Goal: Task Accomplishment & Management: Use online tool/utility

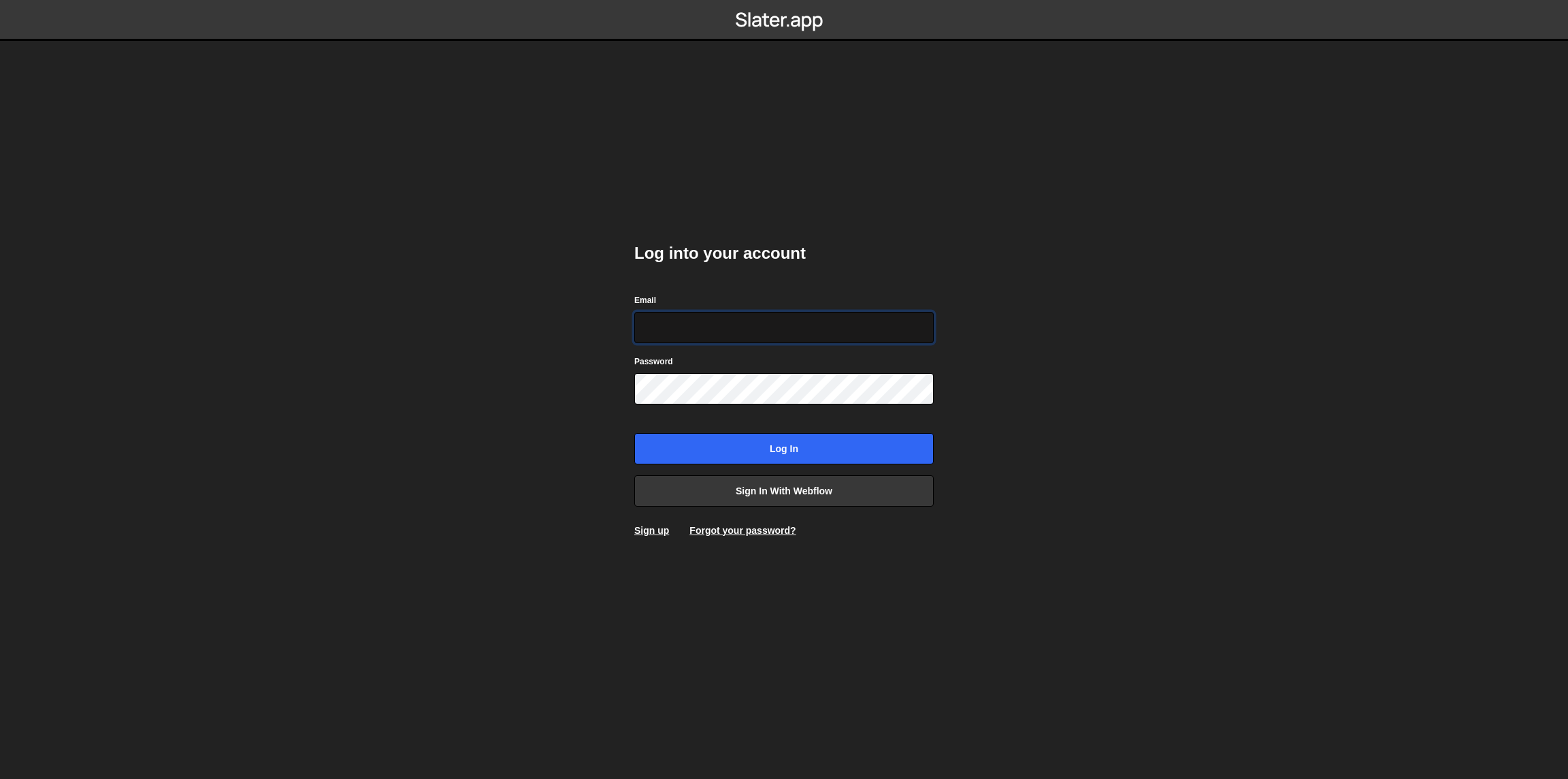
type input "hi@kanvasstudio.com"
click at [635, 433] on input "Log in" at bounding box center [784, 449] width 299 height 32
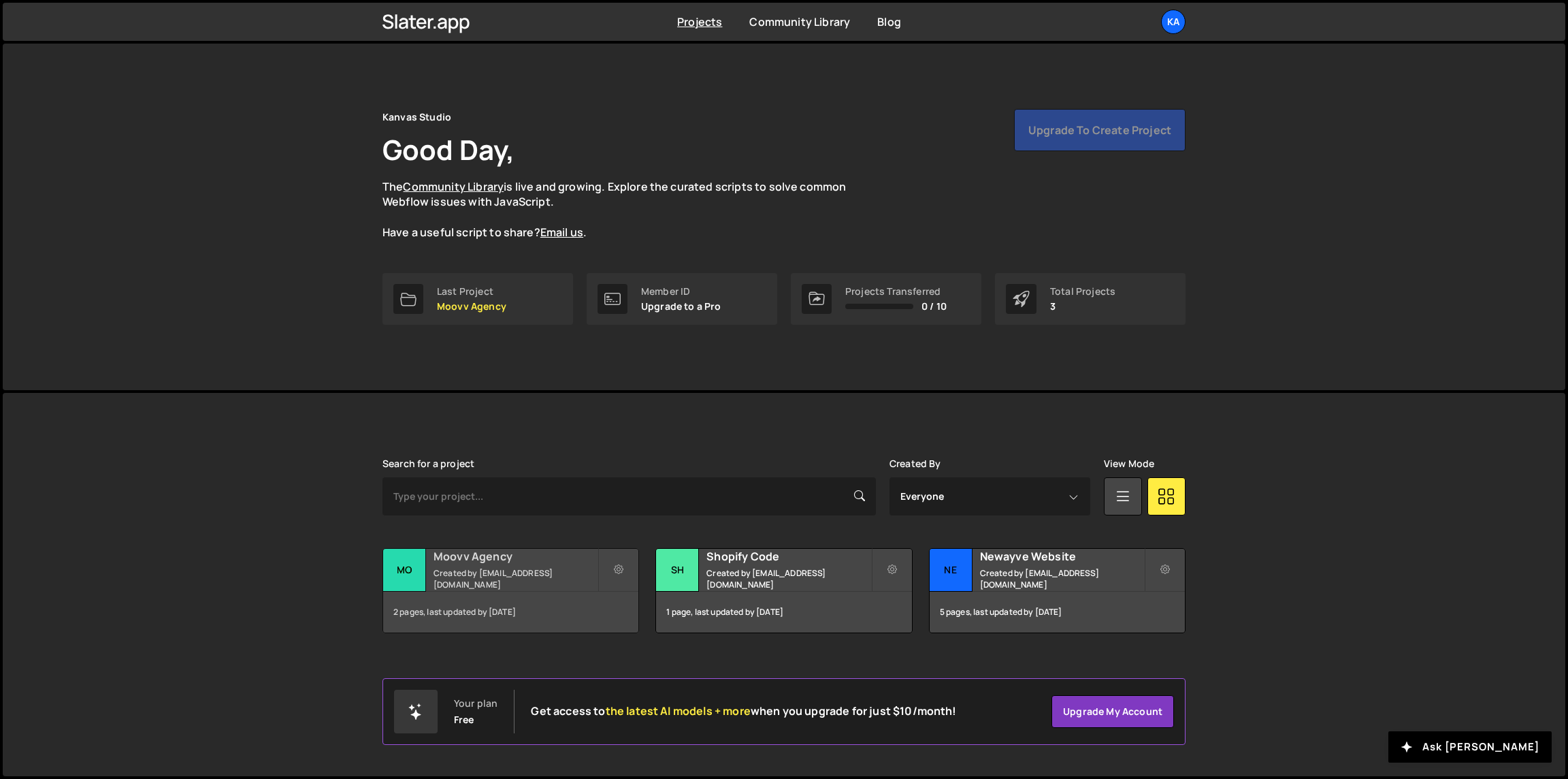
click at [558, 564] on h2 "Moovv Agency" at bounding box center [515, 556] width 164 height 15
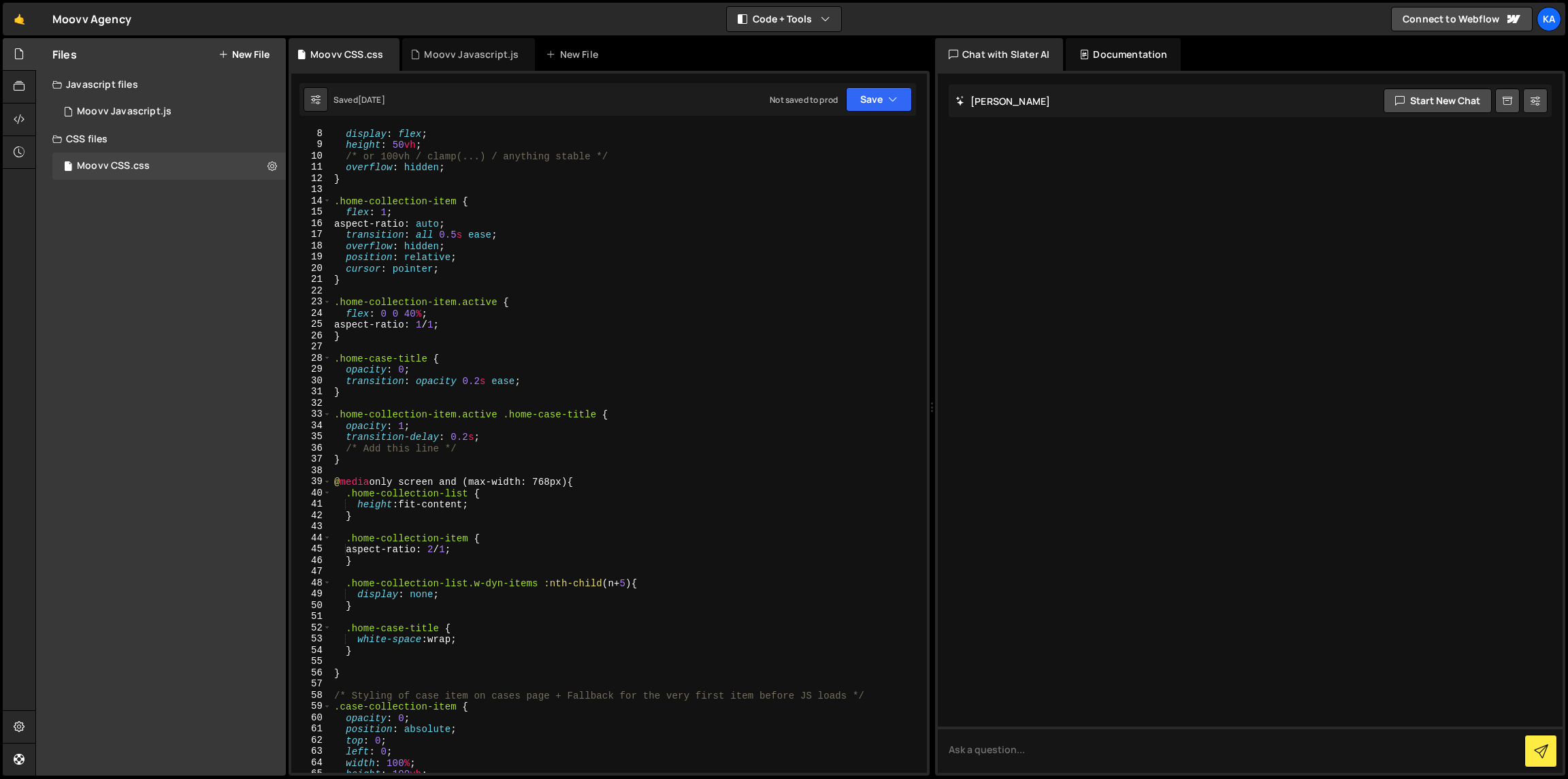
scroll to position [89, 0]
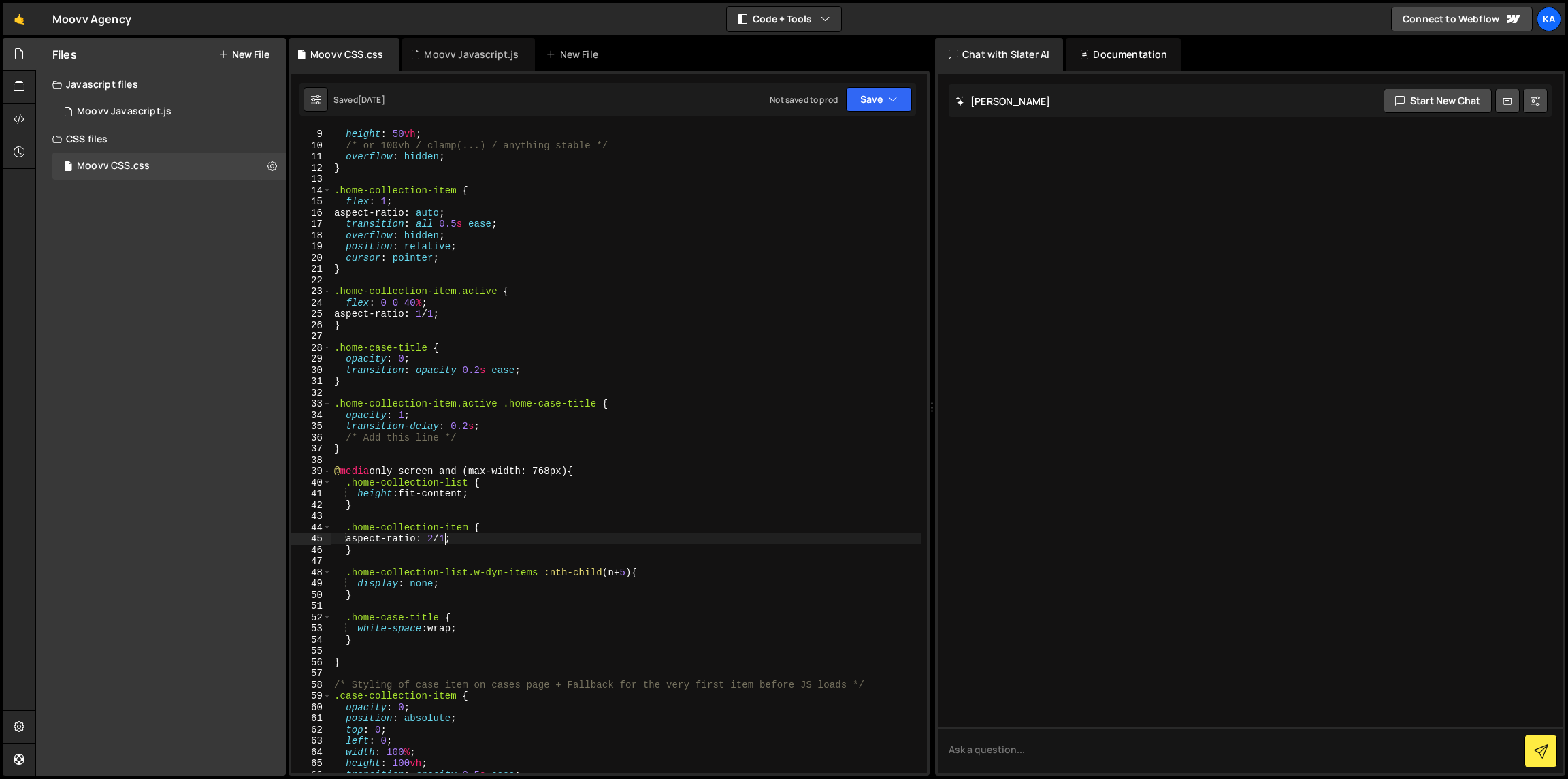
click at [447, 535] on div "display : flex ; height : 50 vh ; /* or 100vh / clamp(...) / anything stable */…" at bounding box center [626, 450] width 590 height 667
type textarea "aspect-ratio: 1.5 / 1;"
